Goal: Book appointment/travel/reservation

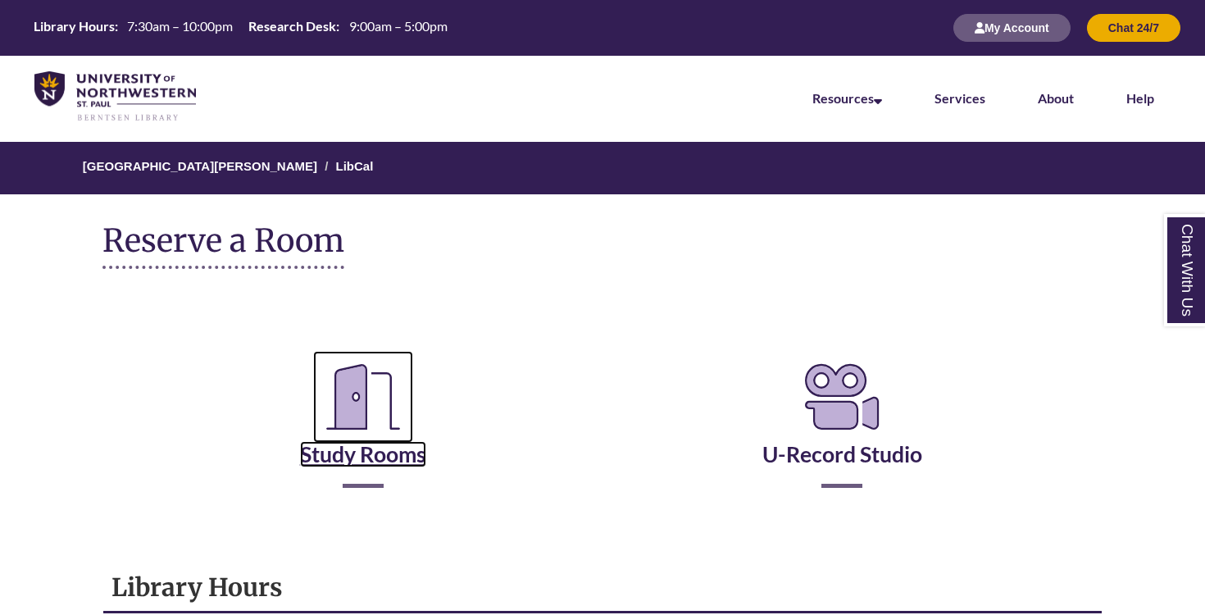
click at [368, 460] on link "Study Rooms" at bounding box center [363, 433] width 126 height 67
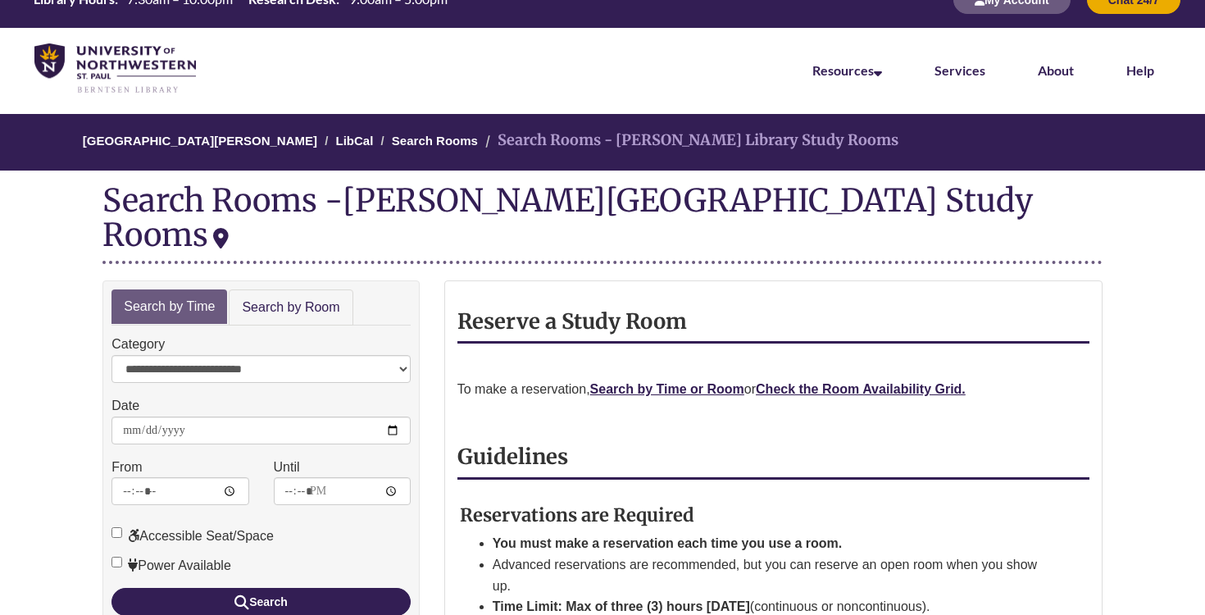
scroll to position [33, 0]
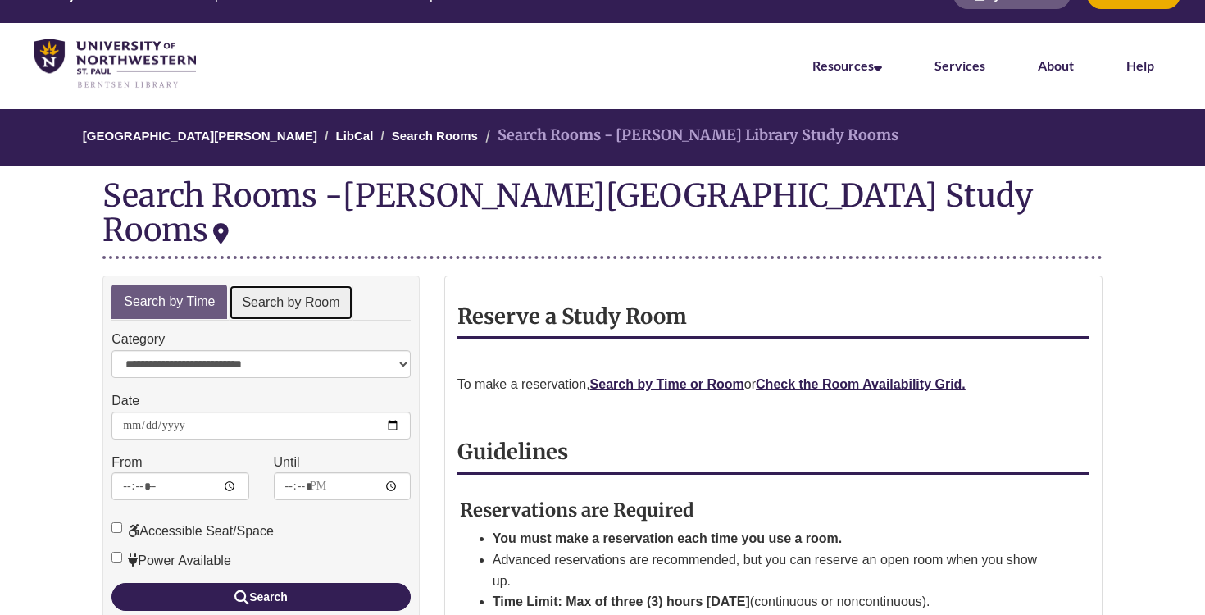
click at [291, 284] on link "Search by Room" at bounding box center [291, 302] width 124 height 37
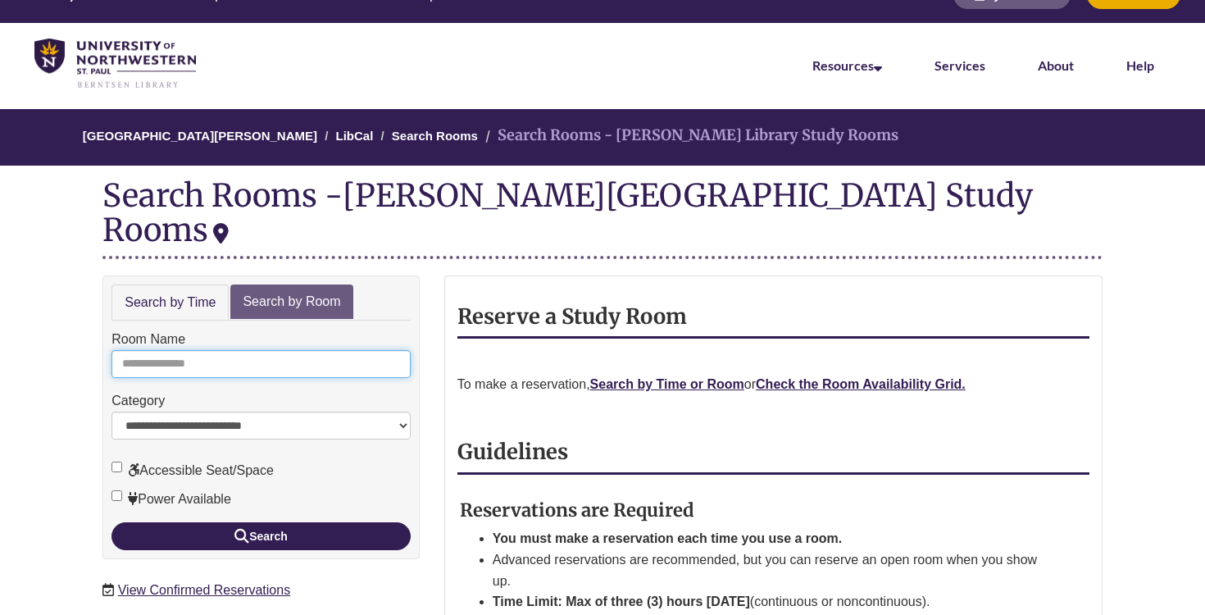
click at [274, 350] on input "Room Name" at bounding box center [260, 364] width 299 height 28
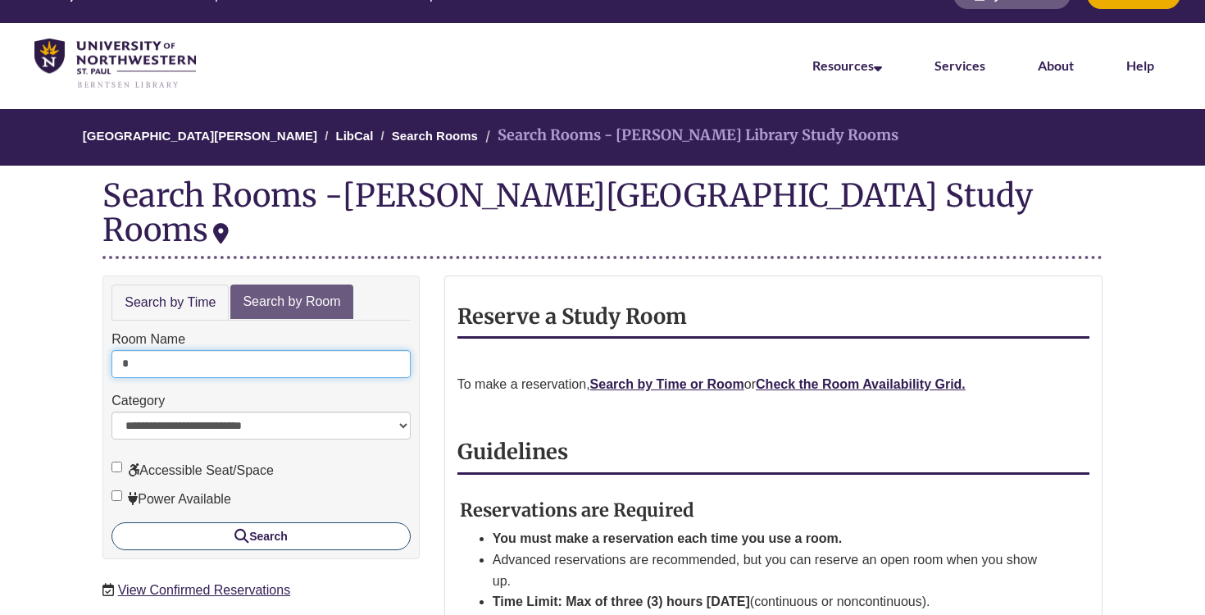
type input "*"
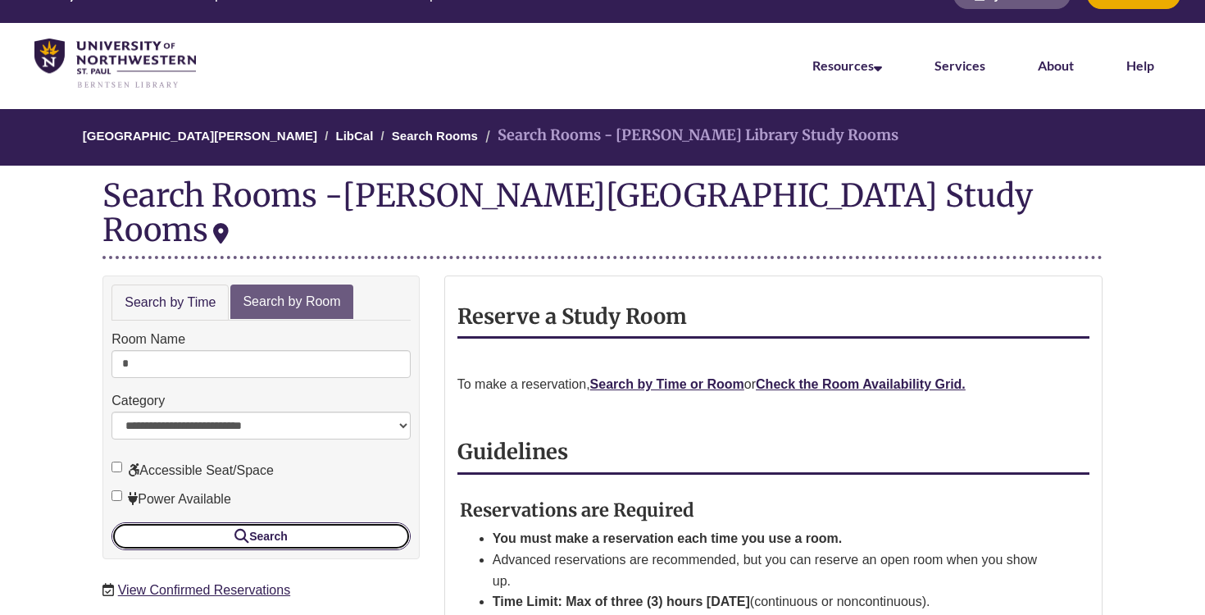
click at [233, 522] on button "Search" at bounding box center [260, 536] width 299 height 28
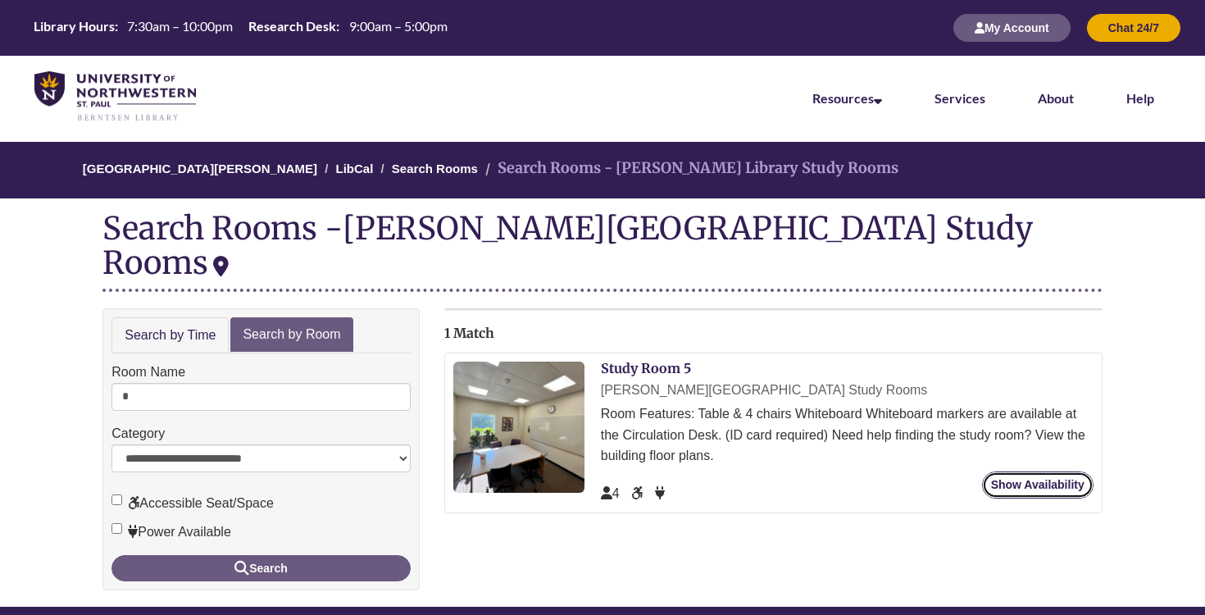
click at [1025, 471] on link "Show Availability" at bounding box center [1037, 484] width 111 height 27
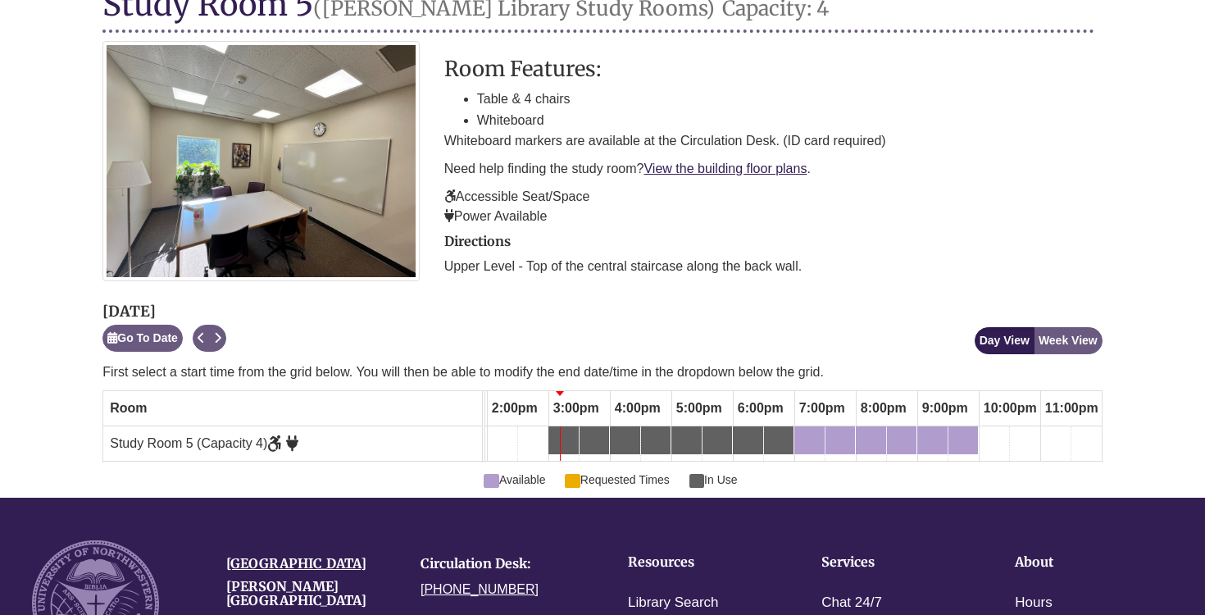
scroll to position [229, 0]
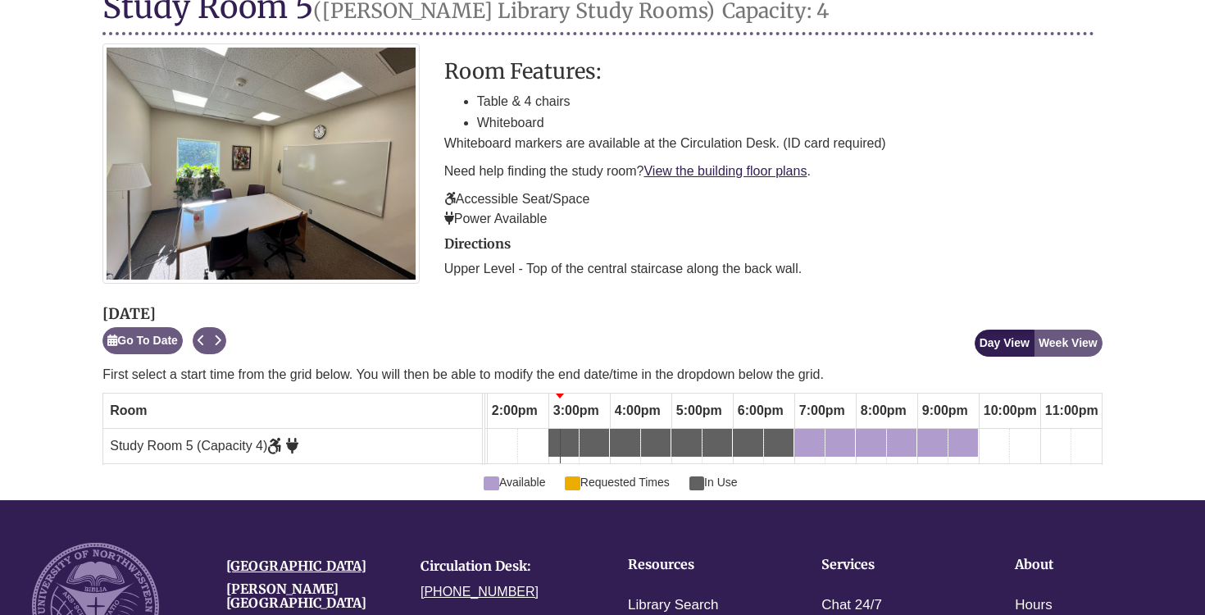
click at [672, 434] on link "5:00pm Monday, October 6, 2025 - Study Room 5 - In Use" at bounding box center [686, 443] width 30 height 28
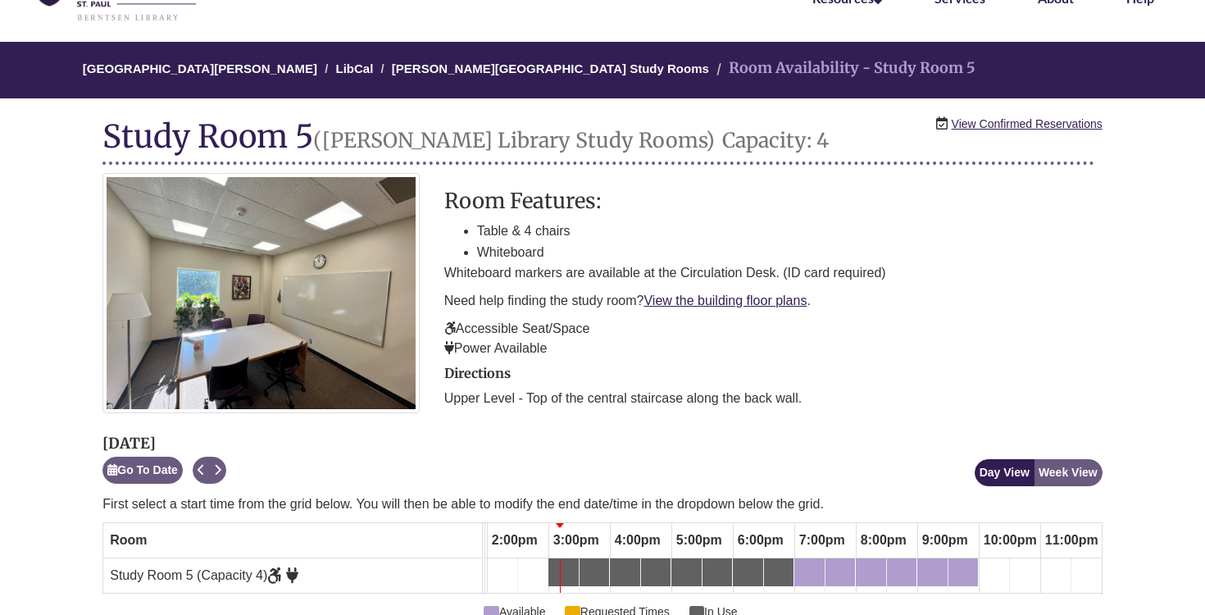
scroll to position [98, 0]
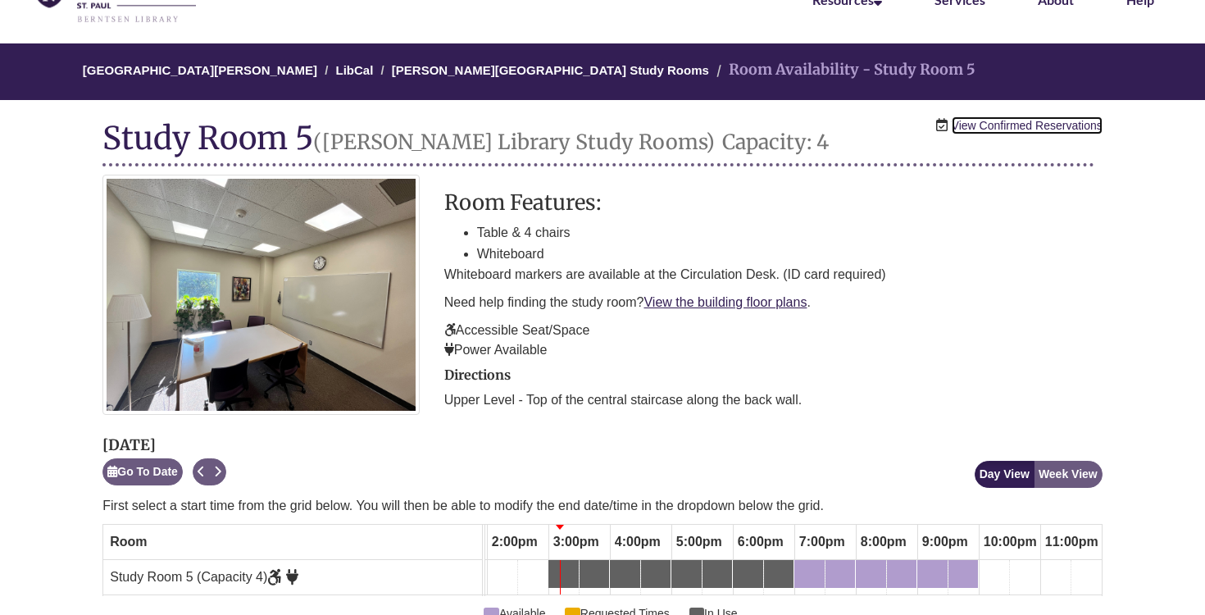
click at [1043, 123] on link "View Confirmed Reservations" at bounding box center [1027, 125] width 151 height 18
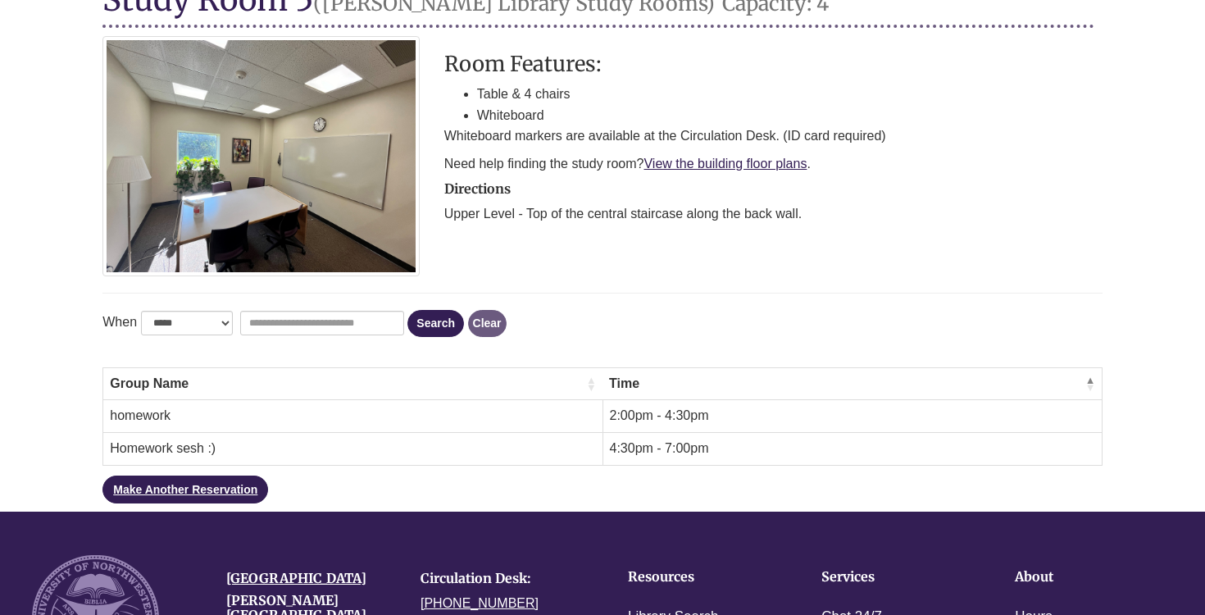
scroll to position [238, 0]
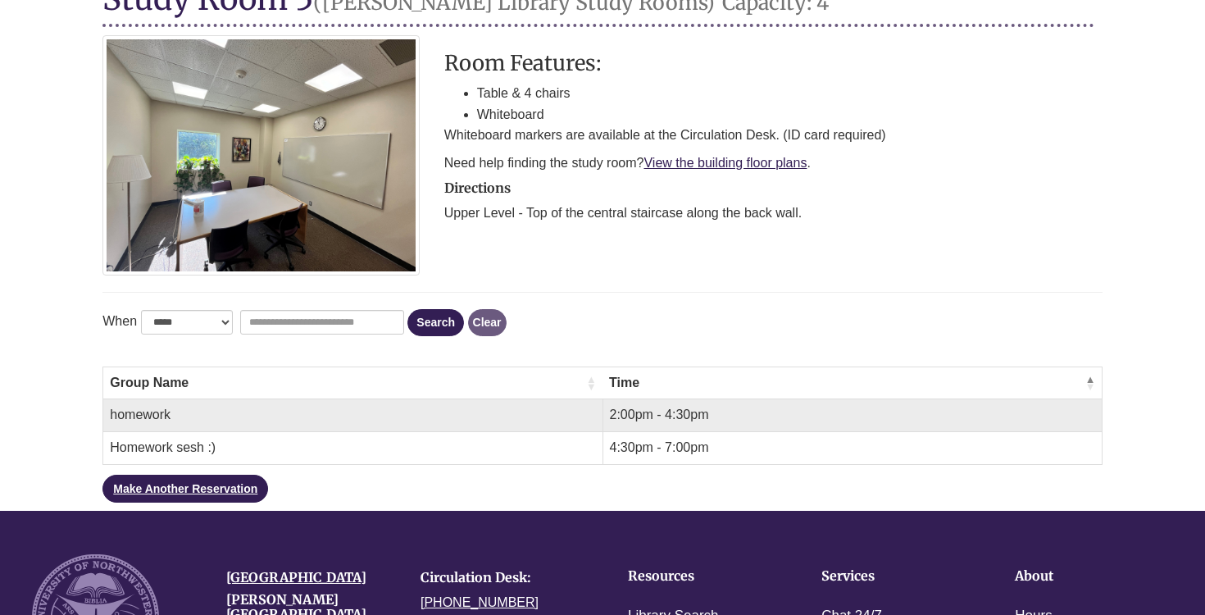
click at [155, 416] on td "homework" at bounding box center [352, 415] width 499 height 33
click at [665, 404] on td "2:00pm - 4:30pm" at bounding box center [851, 415] width 499 height 33
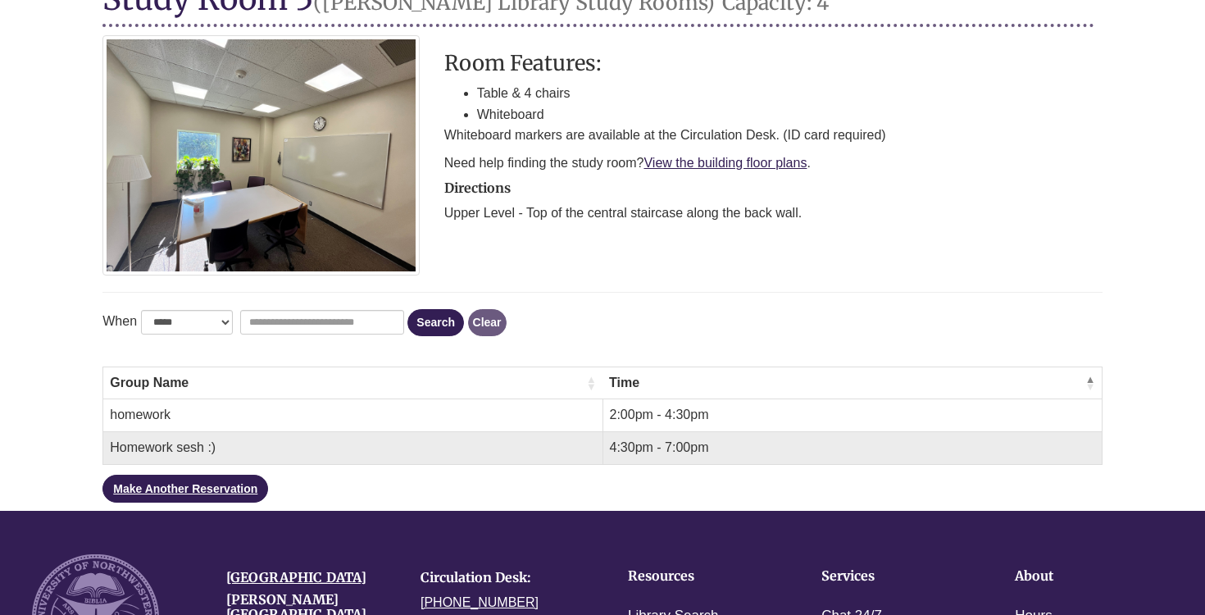
click at [171, 447] on td "Homework sesh :)" at bounding box center [352, 448] width 499 height 33
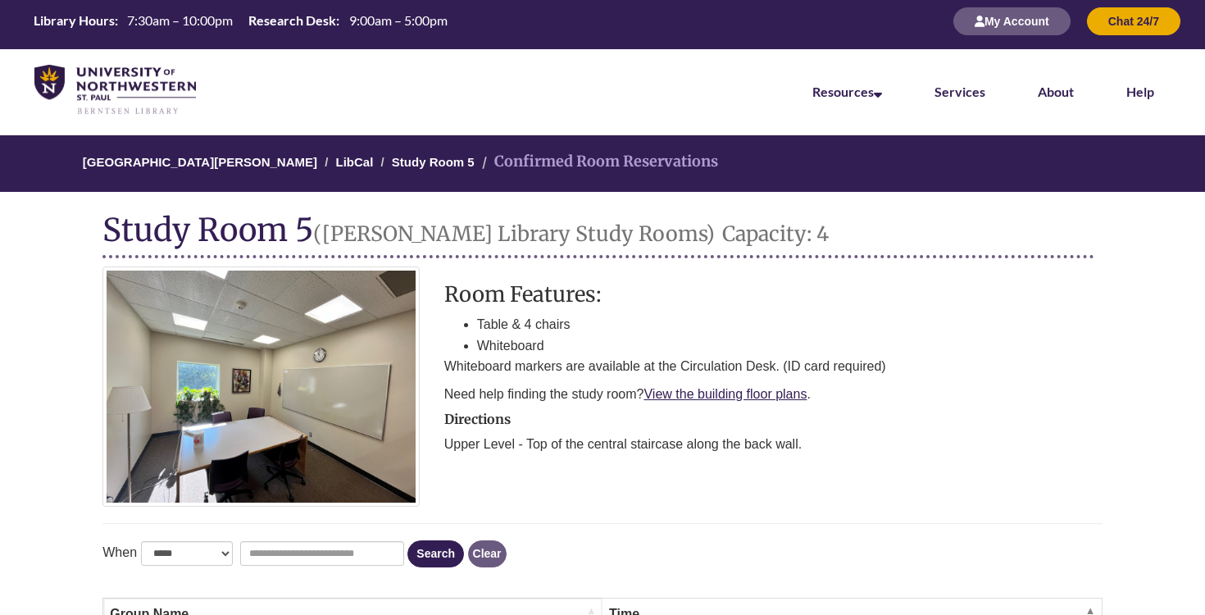
scroll to position [0, 0]
